Goal: Task Accomplishment & Management: Use online tool/utility

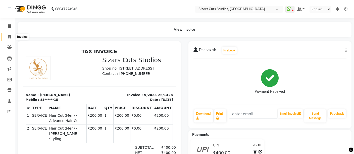
click at [9, 35] on icon at bounding box center [9, 37] width 3 height 4
select select "service"
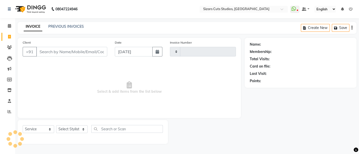
type input "1429"
select select "5579"
click at [58, 49] on input "Client" at bounding box center [71, 52] width 71 height 10
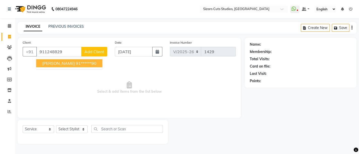
click at [57, 61] on span "[PERSON_NAME]" at bounding box center [58, 63] width 32 height 5
type input "91******90"
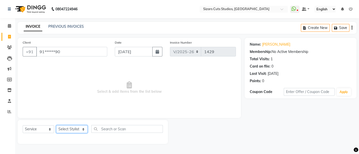
click at [65, 128] on select "Select Stylist Admin [PERSON_NAME] [PERSON_NAME] [PERSON_NAME] Priyanka [PERSON…" at bounding box center [71, 129] width 31 height 8
select select "37989"
click at [56, 125] on select "Select Stylist Admin [PERSON_NAME] [PERSON_NAME] [PERSON_NAME] Priyanka [PERSON…" at bounding box center [71, 129] width 31 height 8
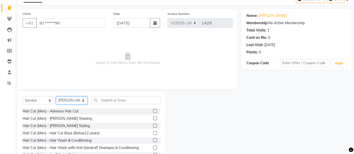
scroll to position [48, 0]
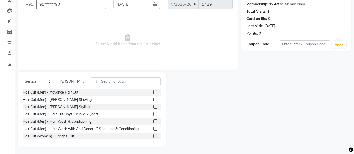
click at [153, 91] on label at bounding box center [155, 92] width 4 height 4
click at [153, 91] on input "checkbox" at bounding box center [154, 92] width 3 height 3
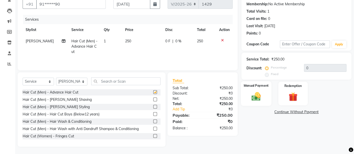
checkbox input "false"
click at [261, 89] on div "Manual Payment" at bounding box center [256, 93] width 31 height 25
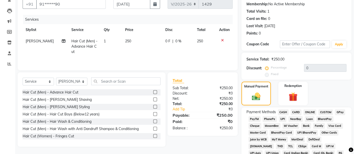
click at [285, 109] on span "CASH" at bounding box center [283, 112] width 11 height 6
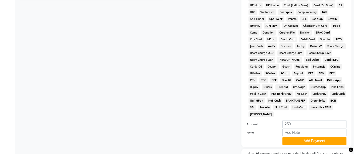
scroll to position [219, 0]
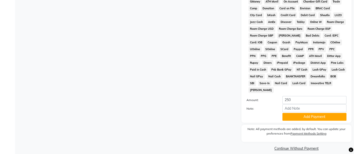
click at [285, 113] on button "Add Payment" at bounding box center [315, 117] width 64 height 8
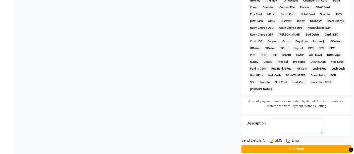
scroll to position [221, 0]
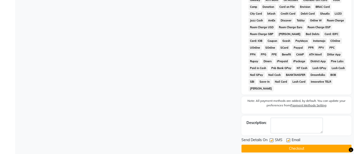
click at [272, 144] on button "Checkout" at bounding box center [297, 148] width 110 height 8
